Goal: Task Accomplishment & Management: Manage account settings

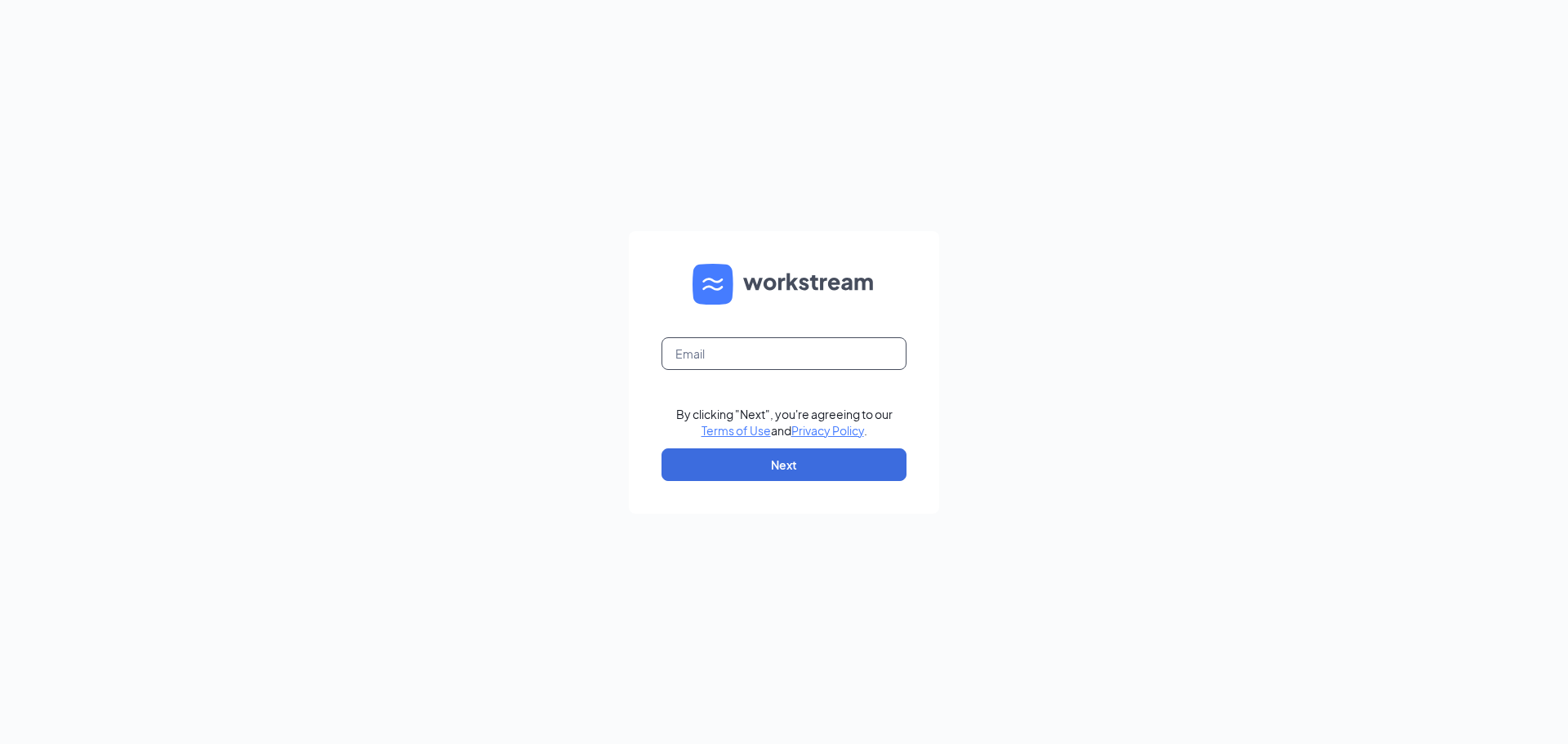
click at [727, 348] on input "text" at bounding box center [784, 354] width 245 height 33
type input "[EMAIL_ADDRESS][DOMAIN_NAME]"
click at [787, 457] on button "Next" at bounding box center [784, 465] width 245 height 33
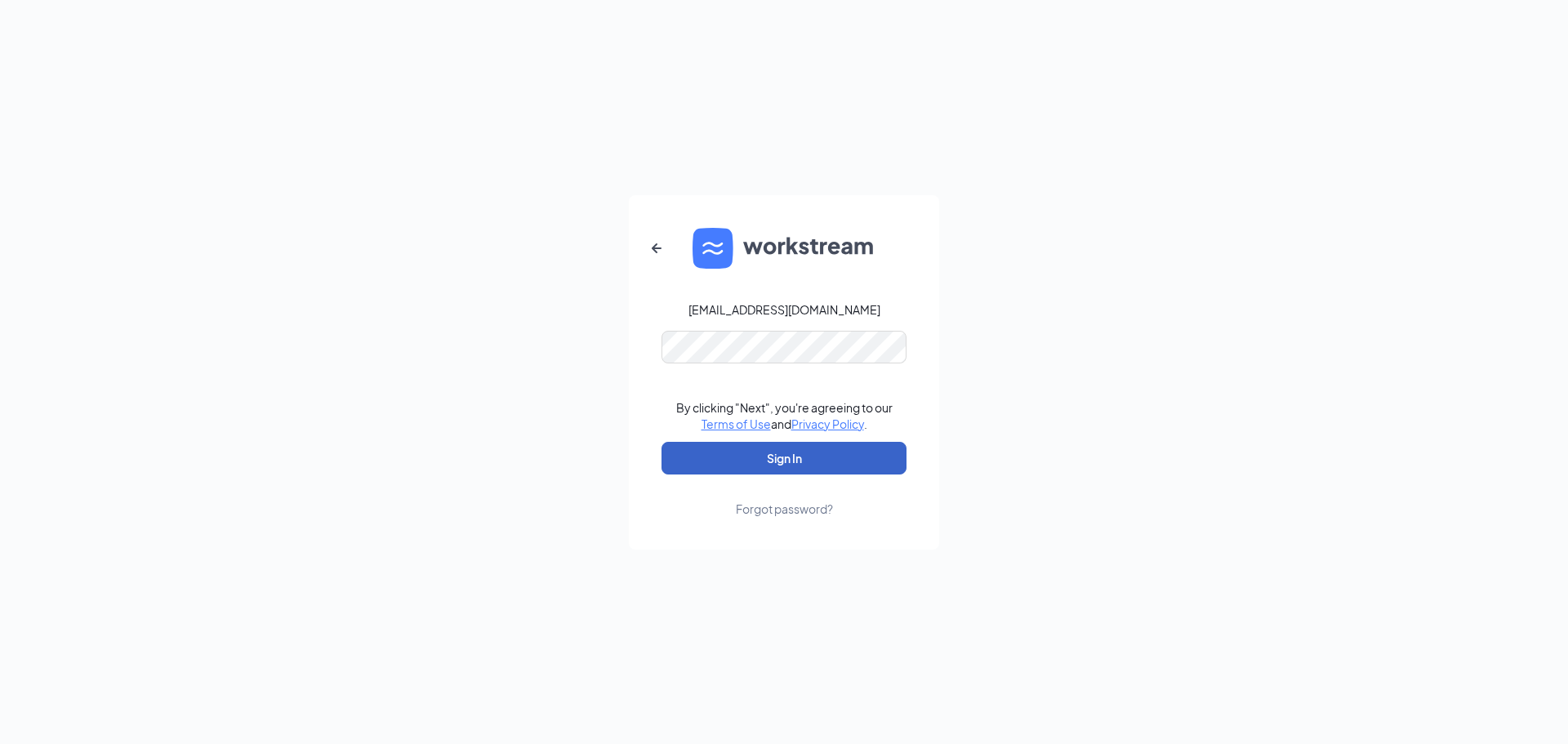
click at [824, 463] on button "Sign In" at bounding box center [784, 458] width 245 height 33
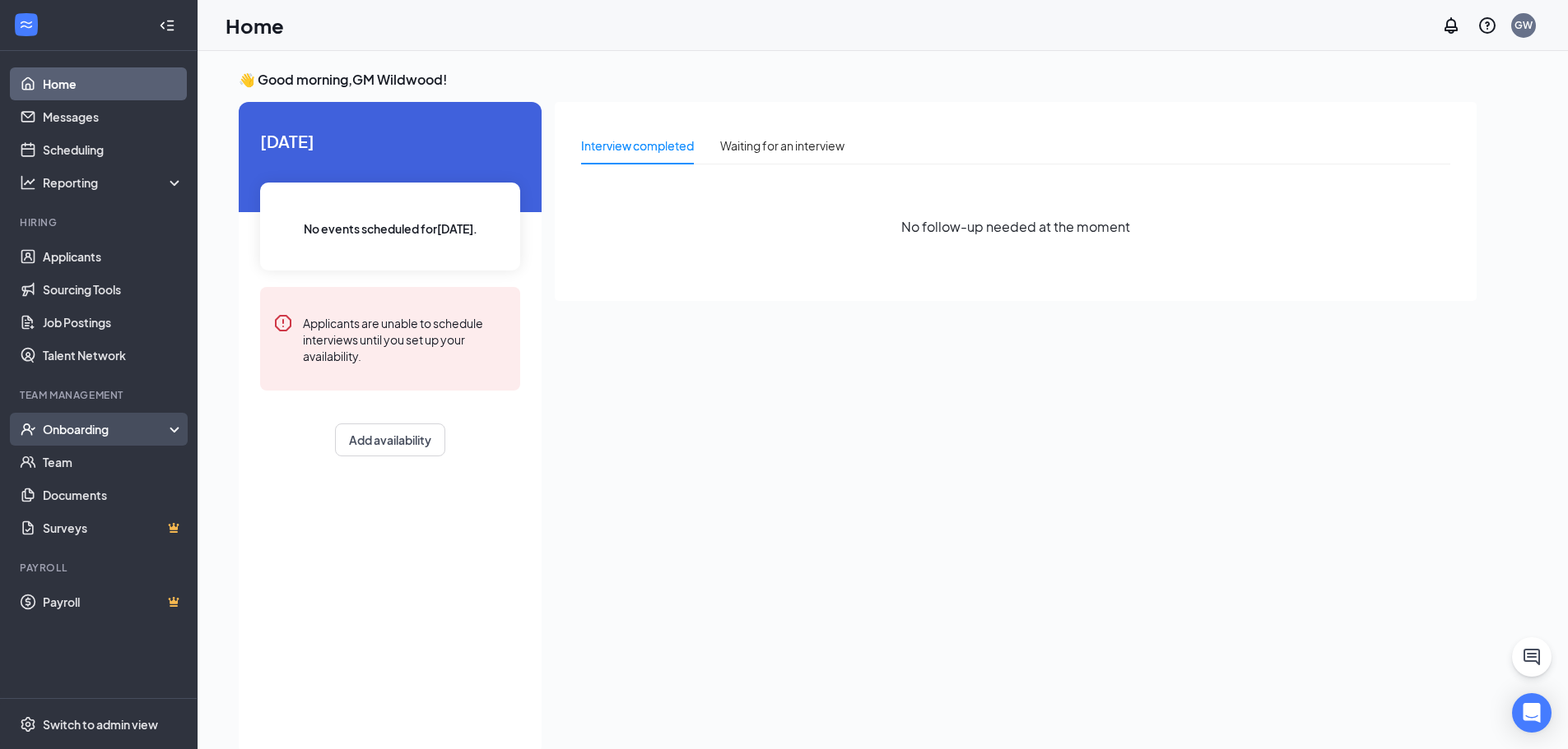
click at [153, 422] on div "Onboarding" at bounding box center [106, 428] width 127 height 16
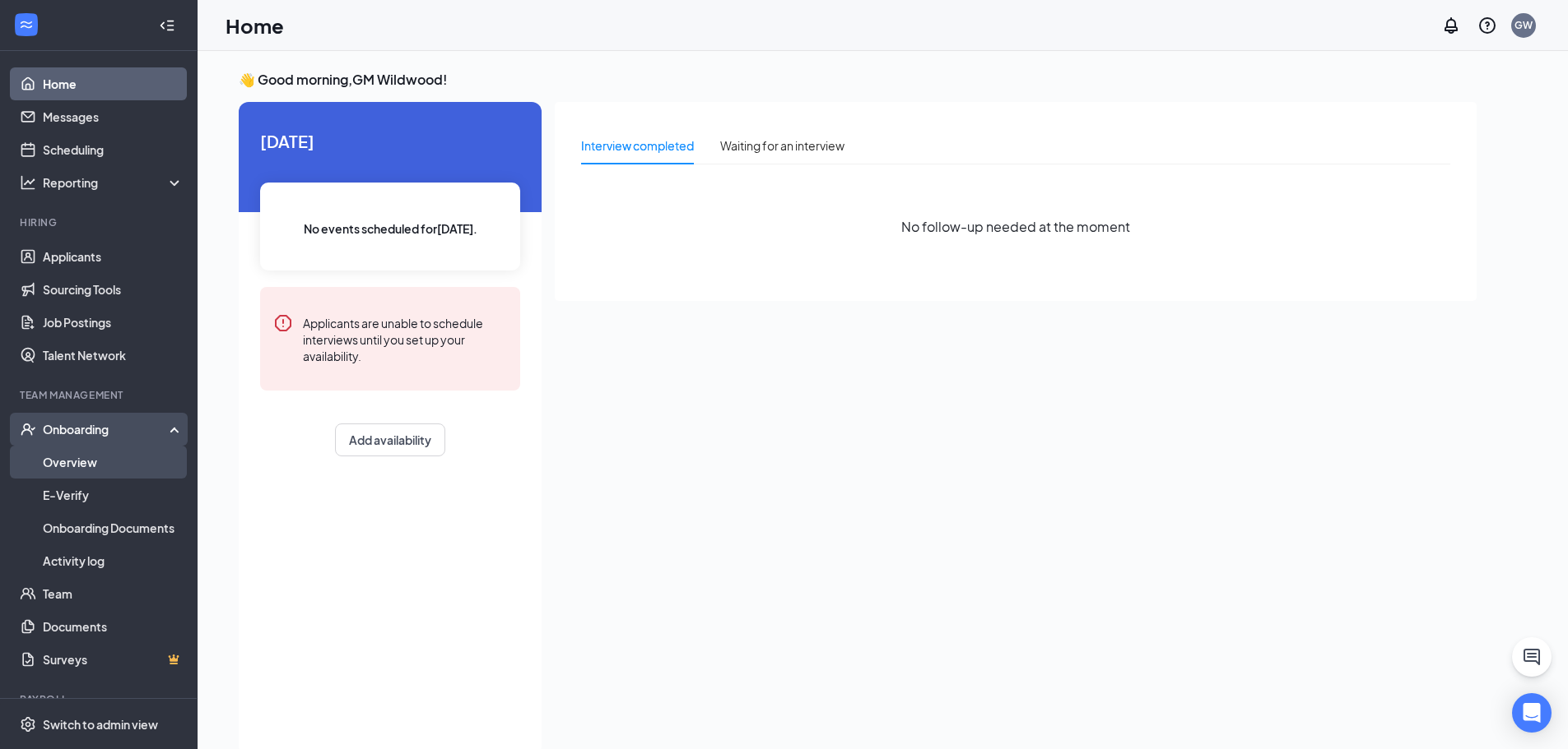
click at [133, 454] on link "Overview" at bounding box center [113, 462] width 141 height 33
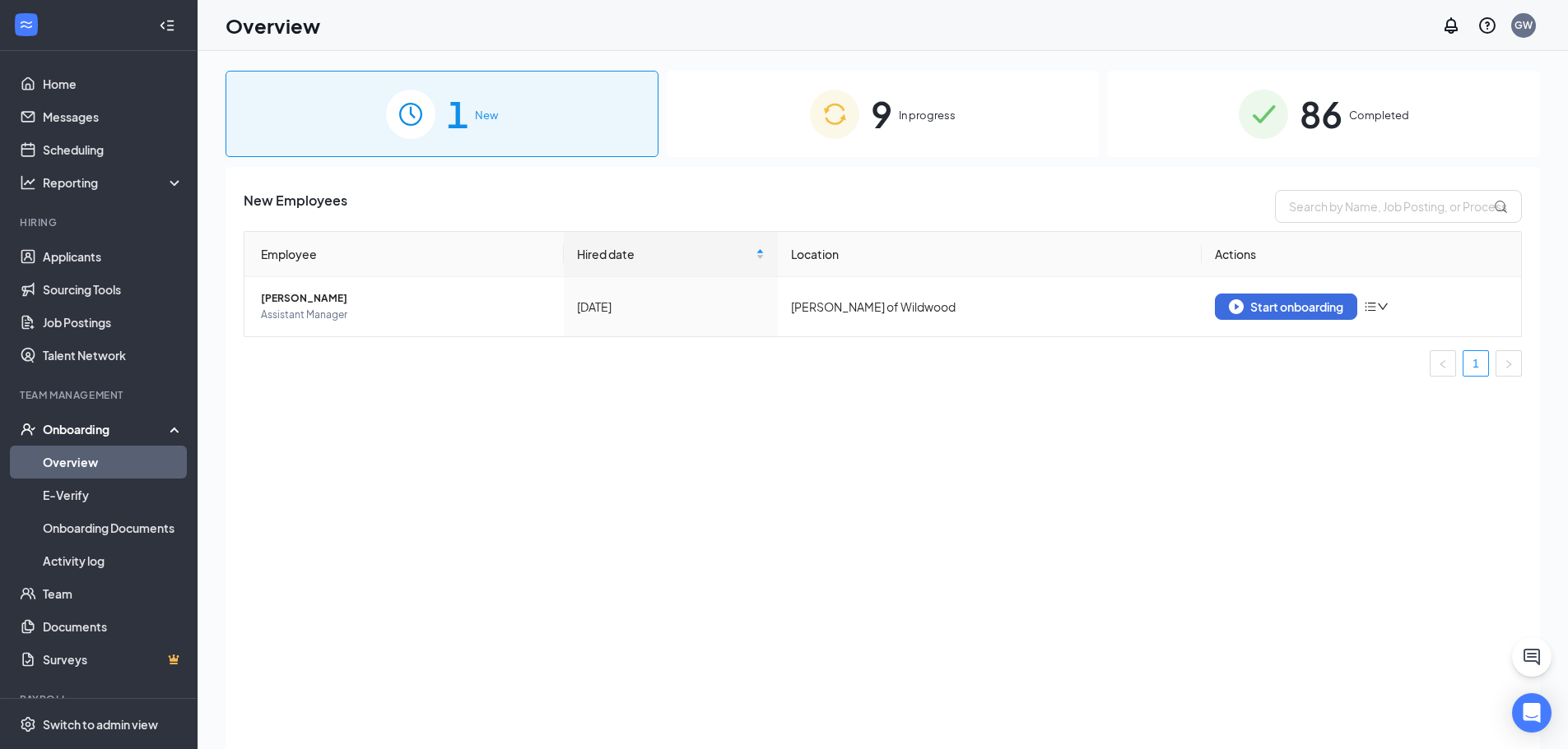
click at [762, 133] on div "9 In progress" at bounding box center [883, 114] width 433 height 86
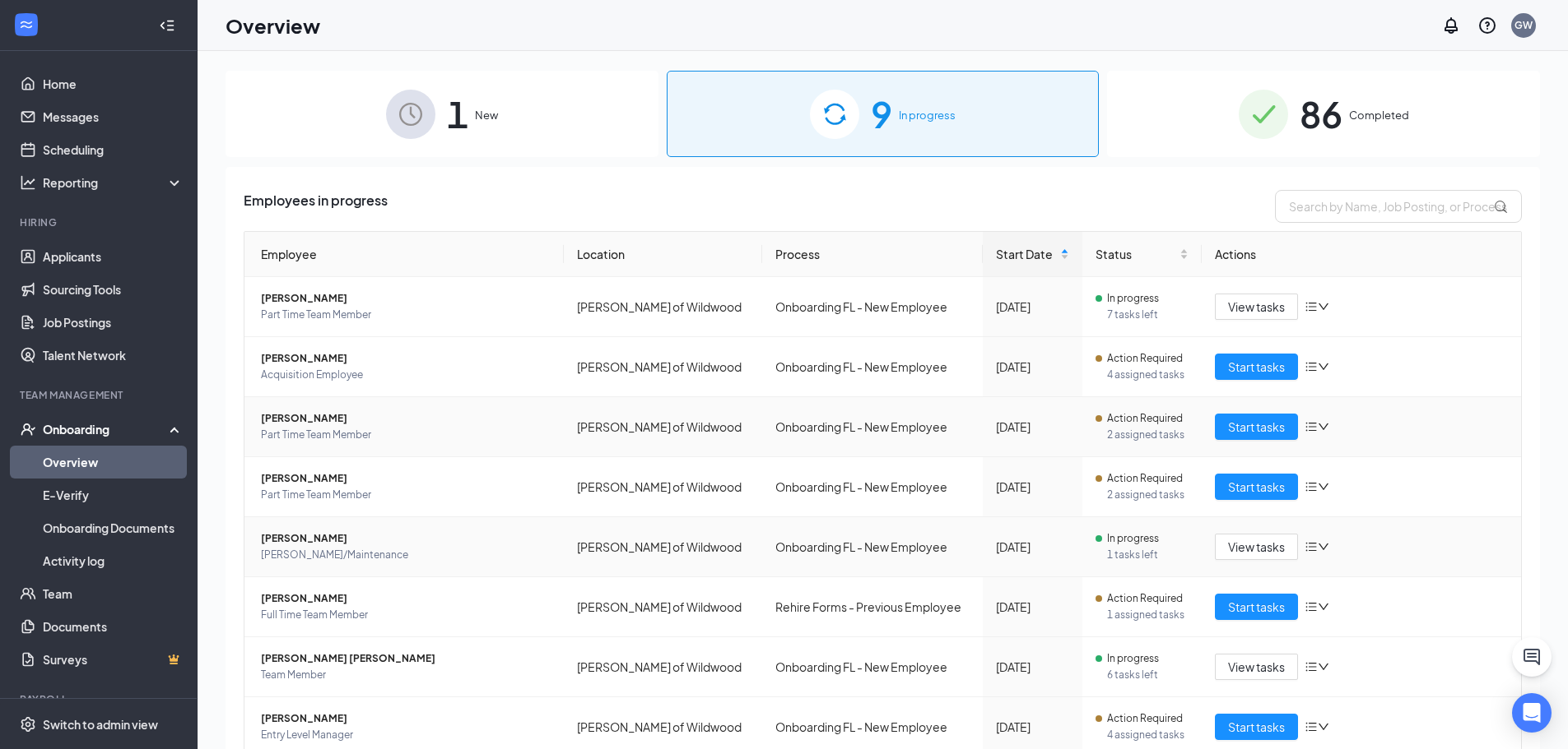
scroll to position [125, 0]
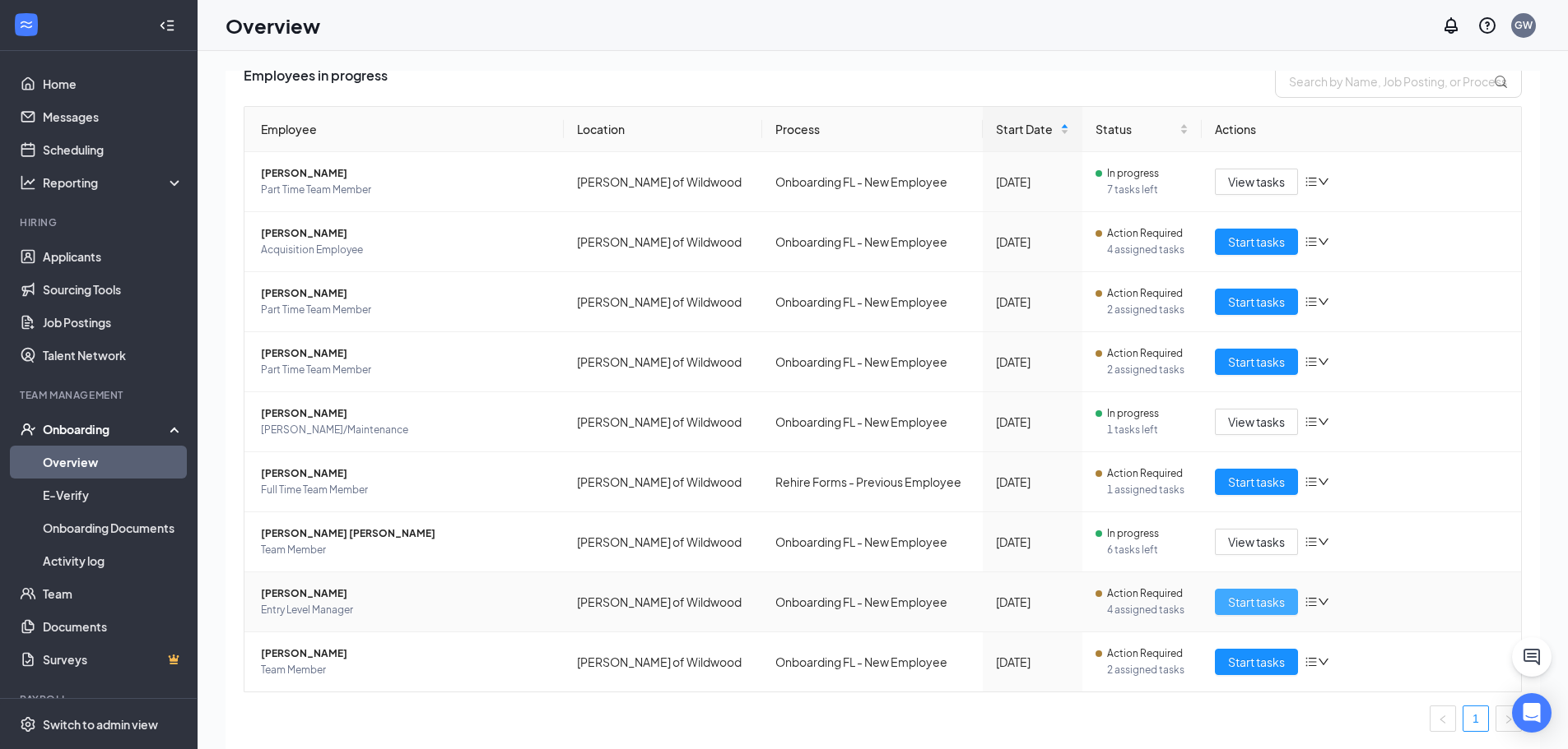
click at [1245, 606] on span "Start tasks" at bounding box center [1256, 601] width 57 height 18
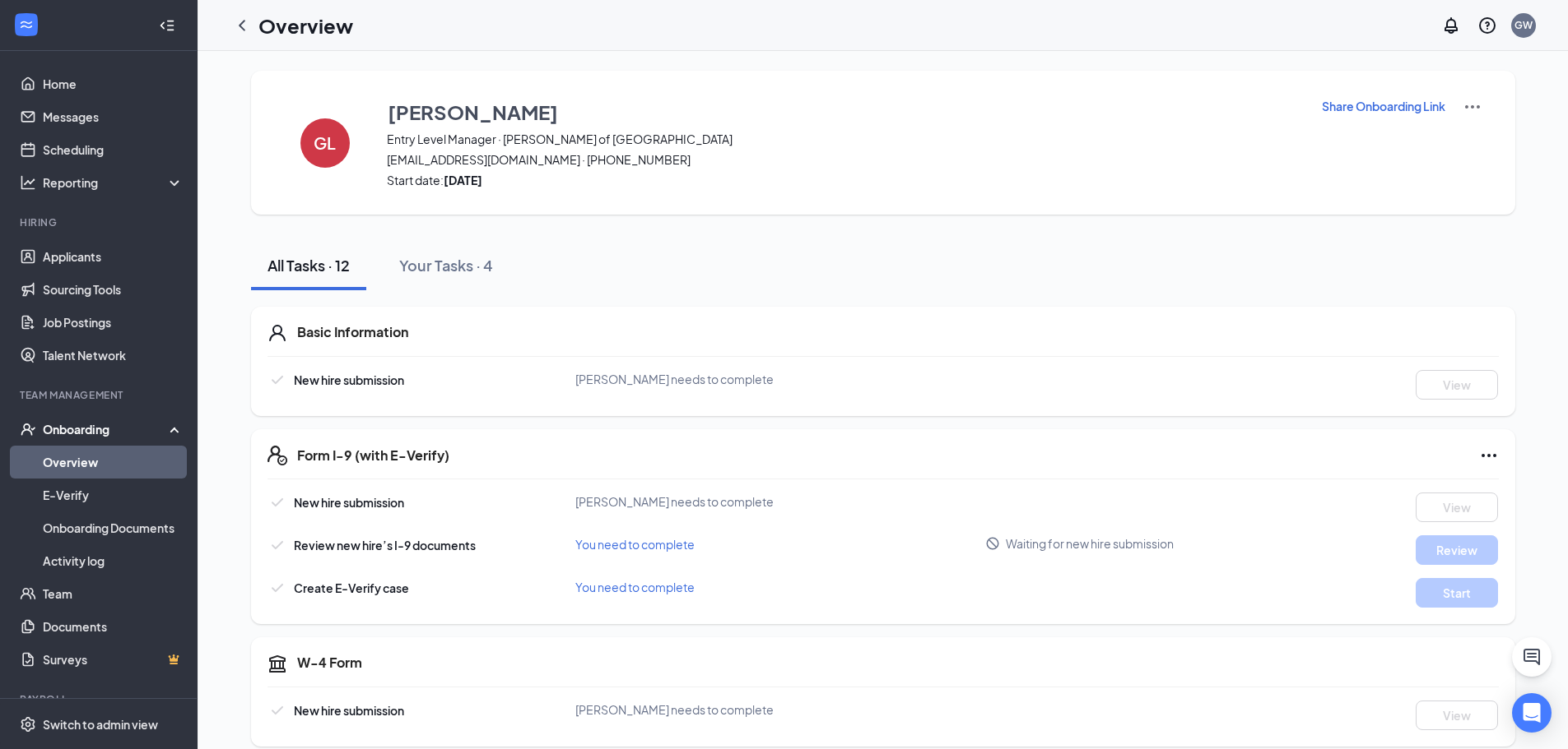
click at [236, 26] on icon "ChevronLeft" at bounding box center [241, 25] width 20 height 20
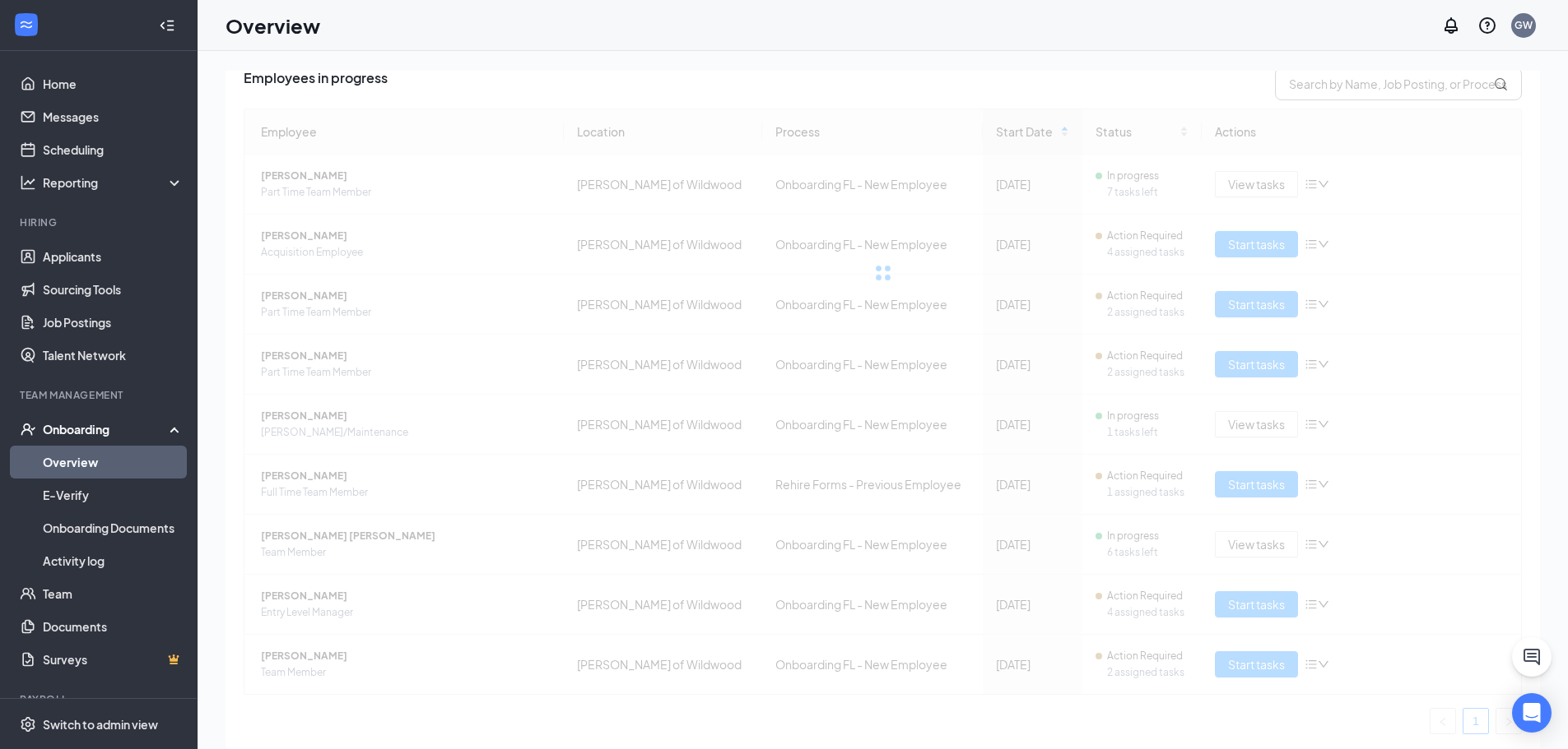
scroll to position [125, 0]
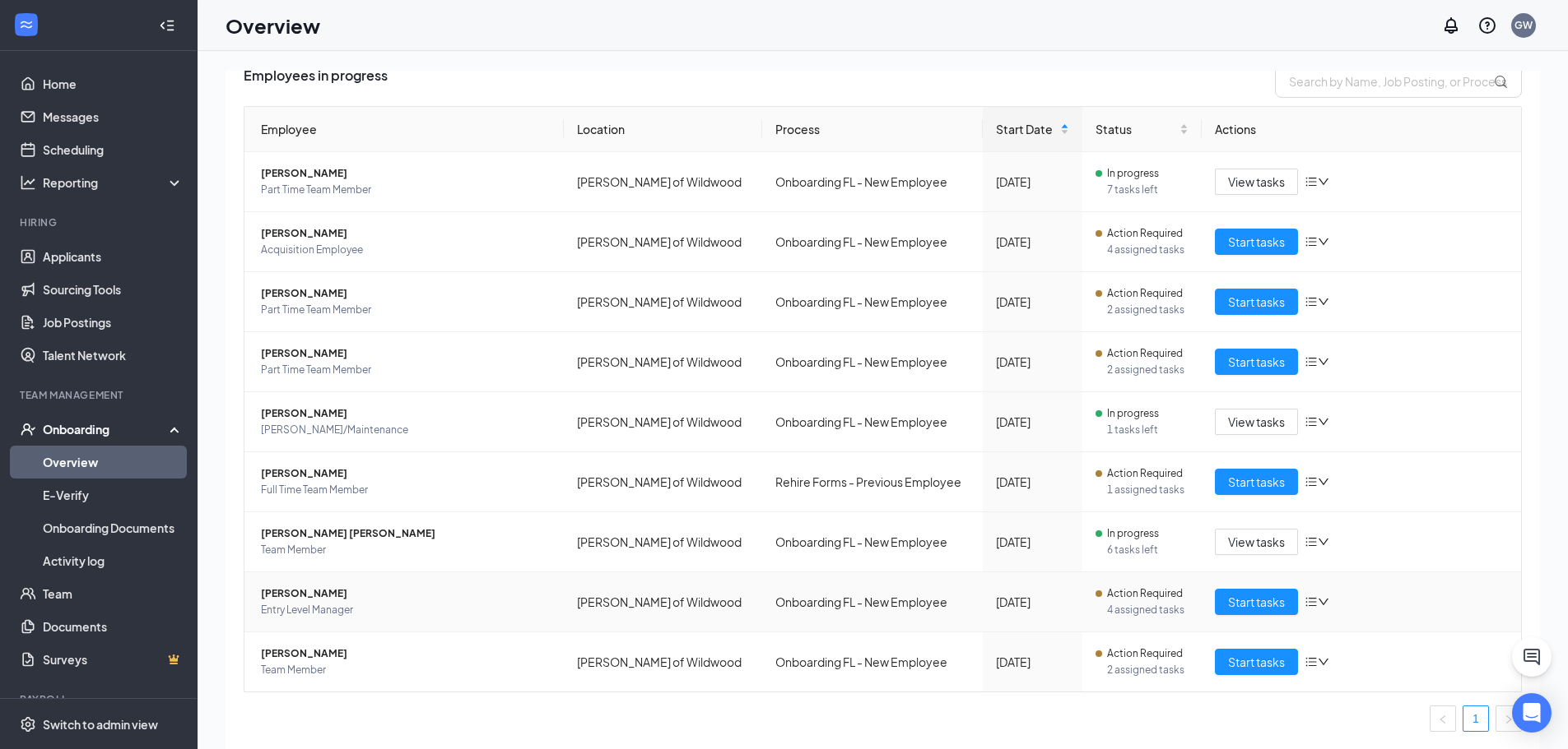
click at [1304, 600] on icon "bars" at bounding box center [1310, 601] width 13 height 13
click at [1346, 710] on div "Remove from onboarding" at bounding box center [1395, 708] width 178 height 16
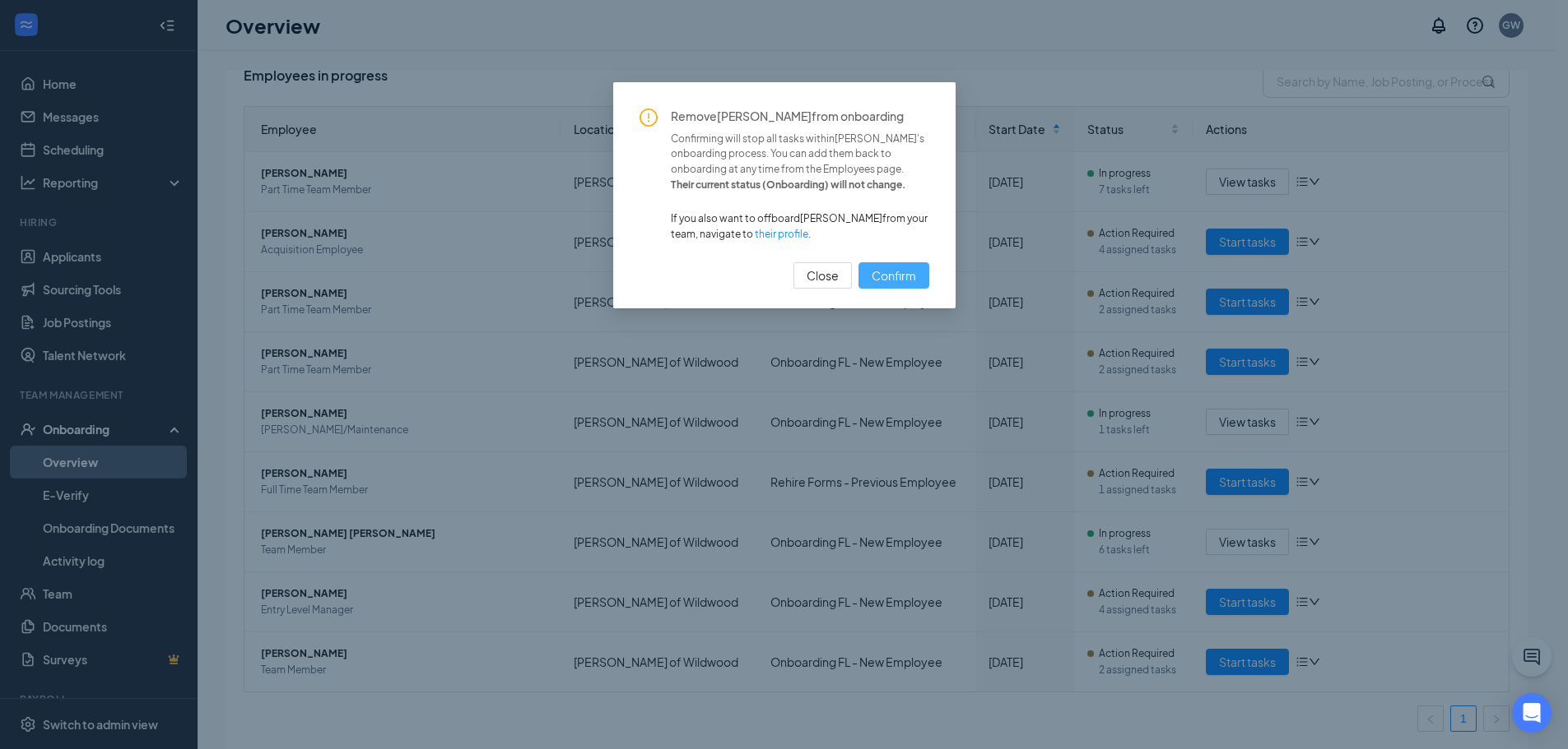
click at [879, 280] on span "Confirm" at bounding box center [893, 275] width 44 height 18
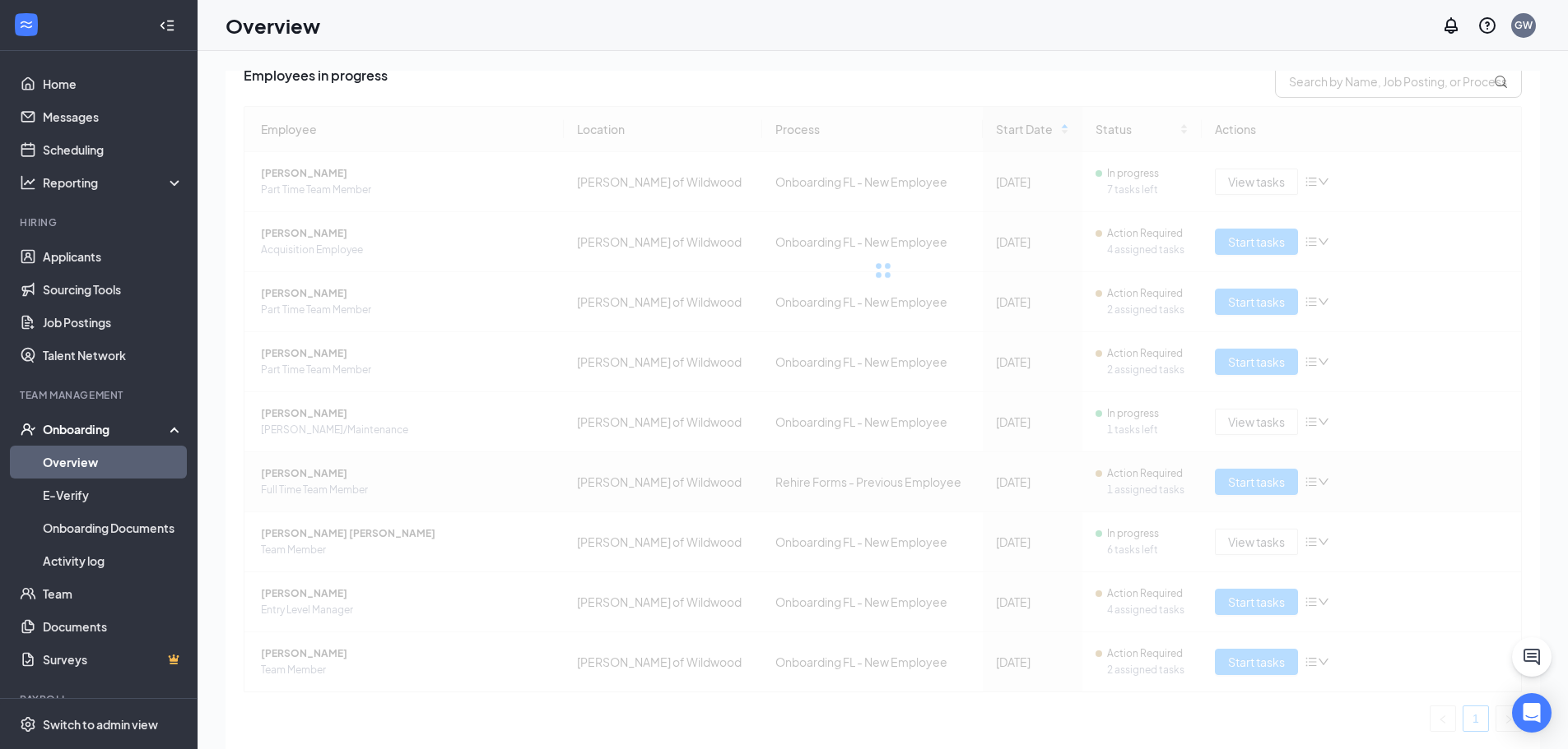
scroll to position [65, 0]
